Goal: Find specific page/section

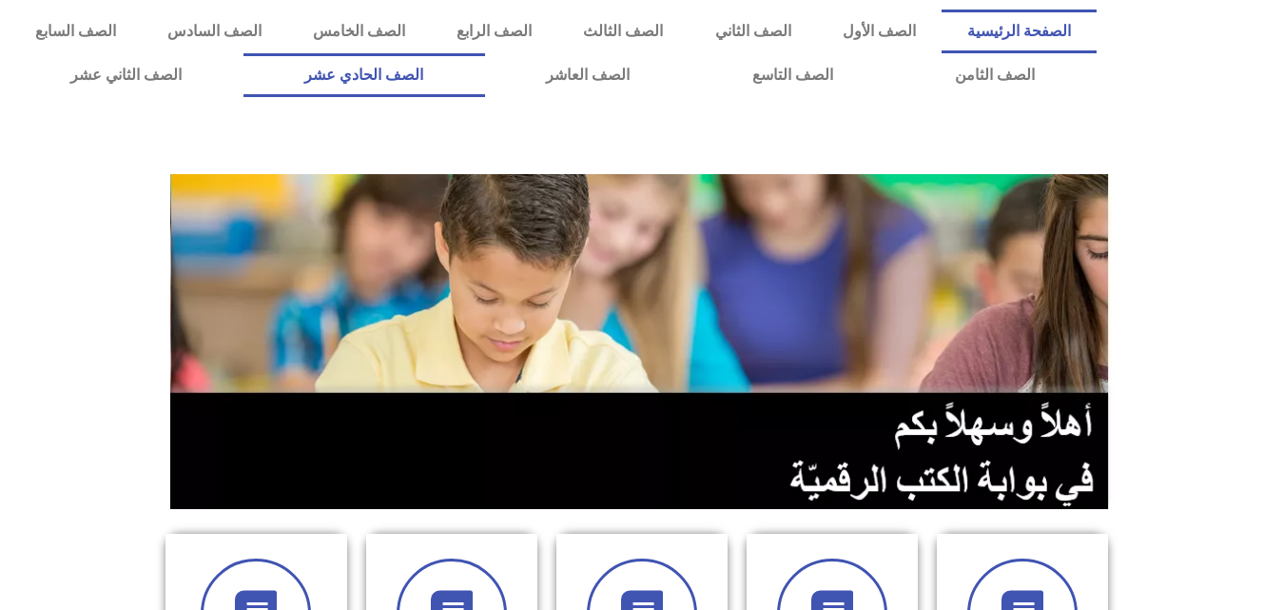
click at [485, 62] on link "الصف الحادي عشر" at bounding box center [364, 75] width 242 height 44
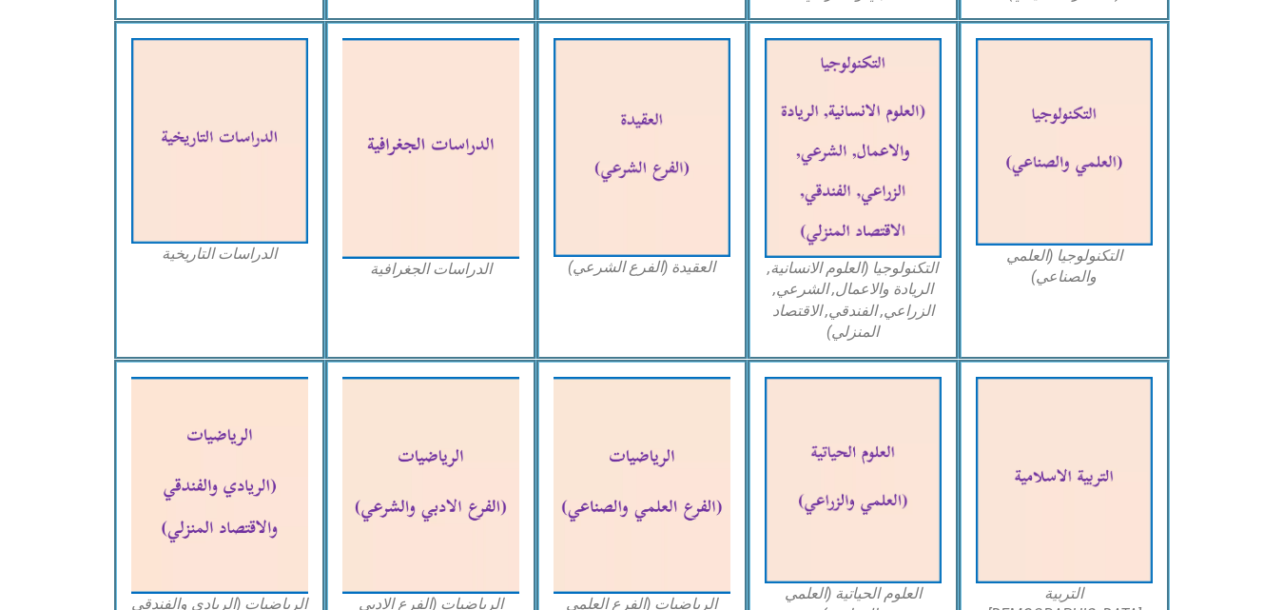
scroll to position [951, 0]
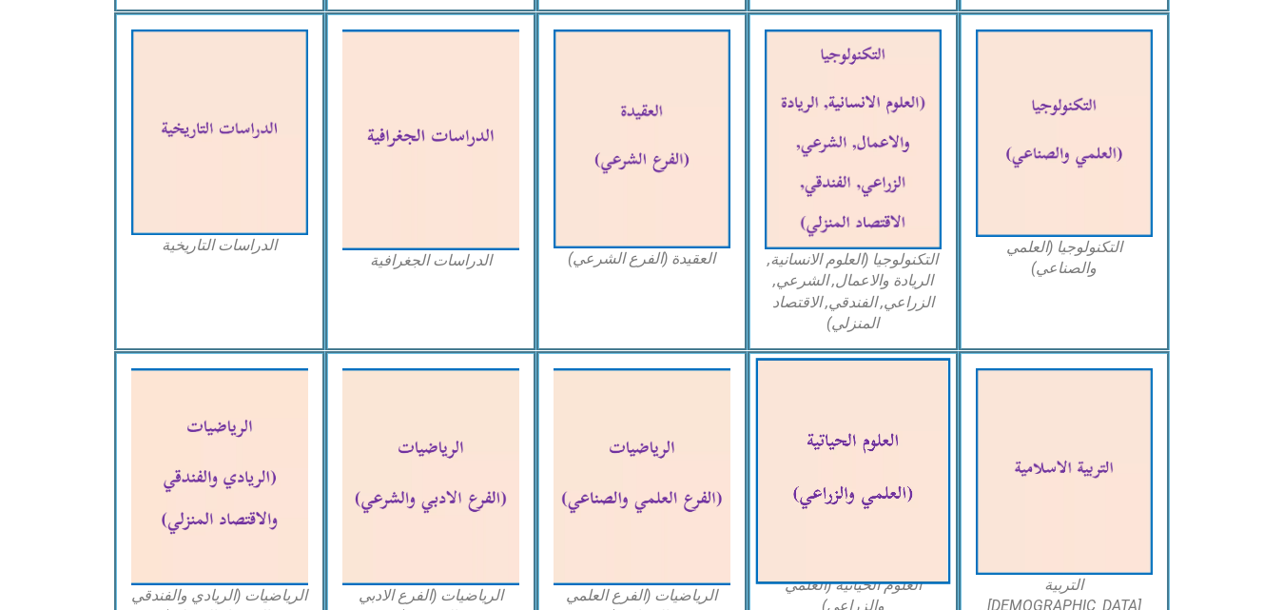
click at [877, 454] on img at bounding box center [852, 472] width 195 height 226
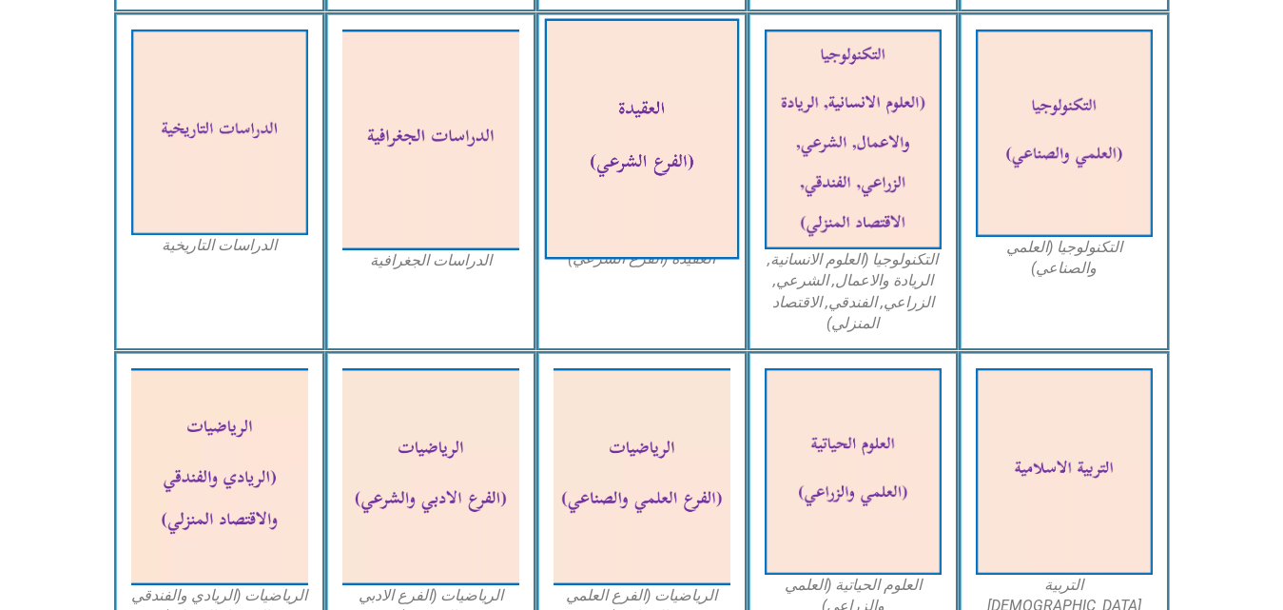
click at [652, 143] on img at bounding box center [641, 138] width 195 height 241
